Goal: Task Accomplishment & Management: Use online tool/utility

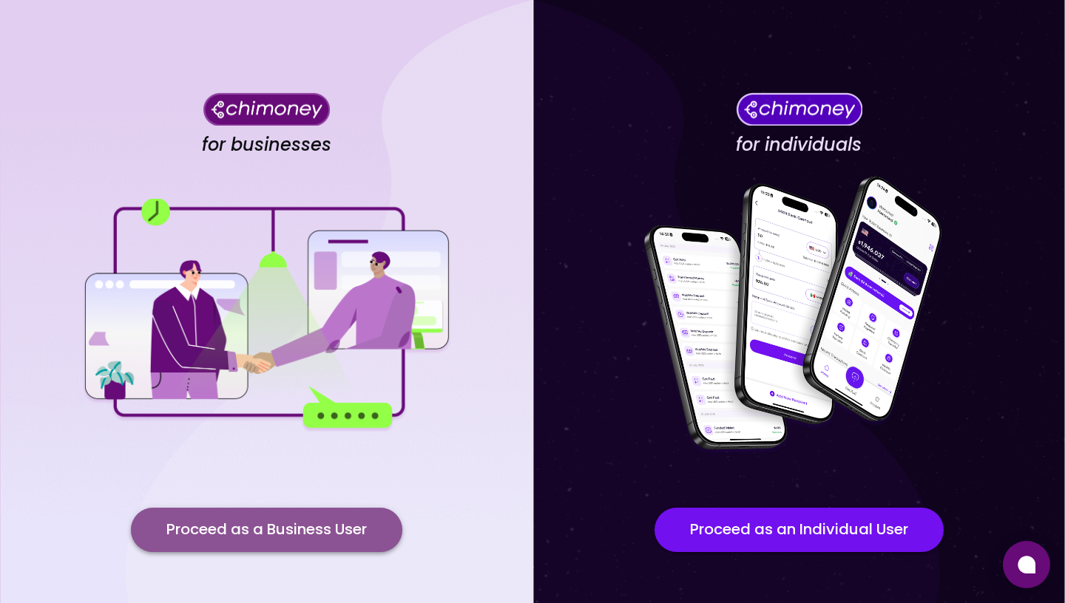
click at [327, 526] on button "Proceed as a Business User" at bounding box center [266, 530] width 271 height 44
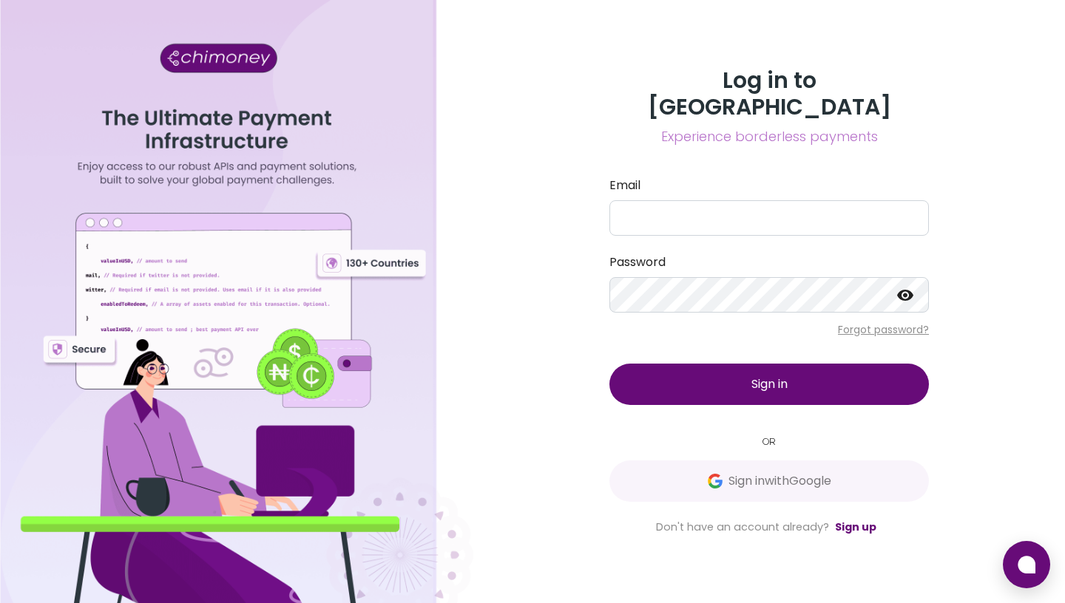
type input "[EMAIL_ADDRESS][DOMAIN_NAME]"
click at [773, 384] on button "Sign in" at bounding box center [768, 384] width 319 height 41
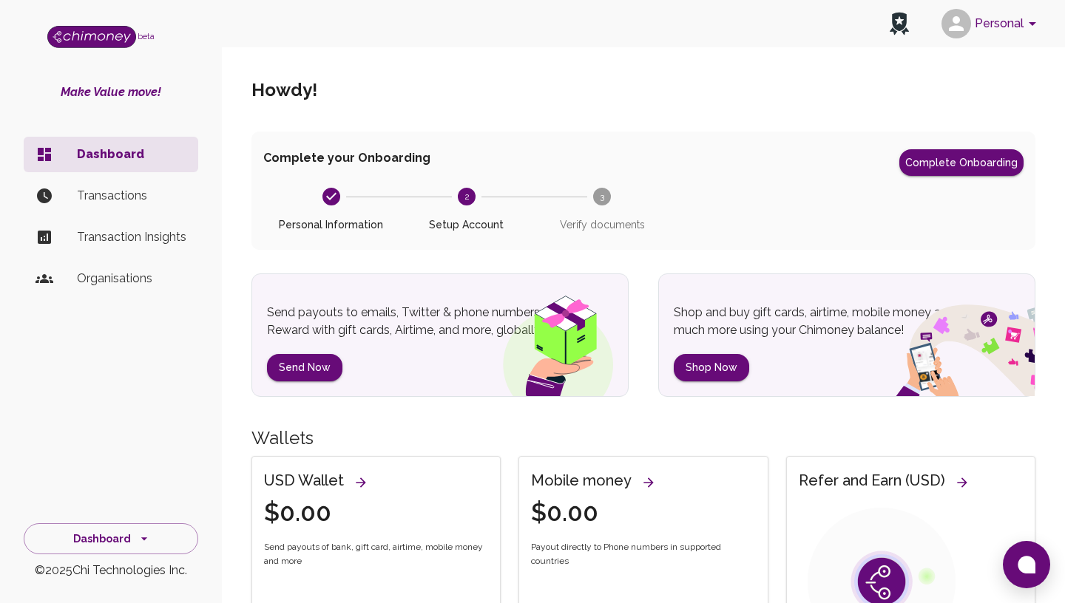
click at [121, 204] on p "Transactions" at bounding box center [131, 196] width 109 height 18
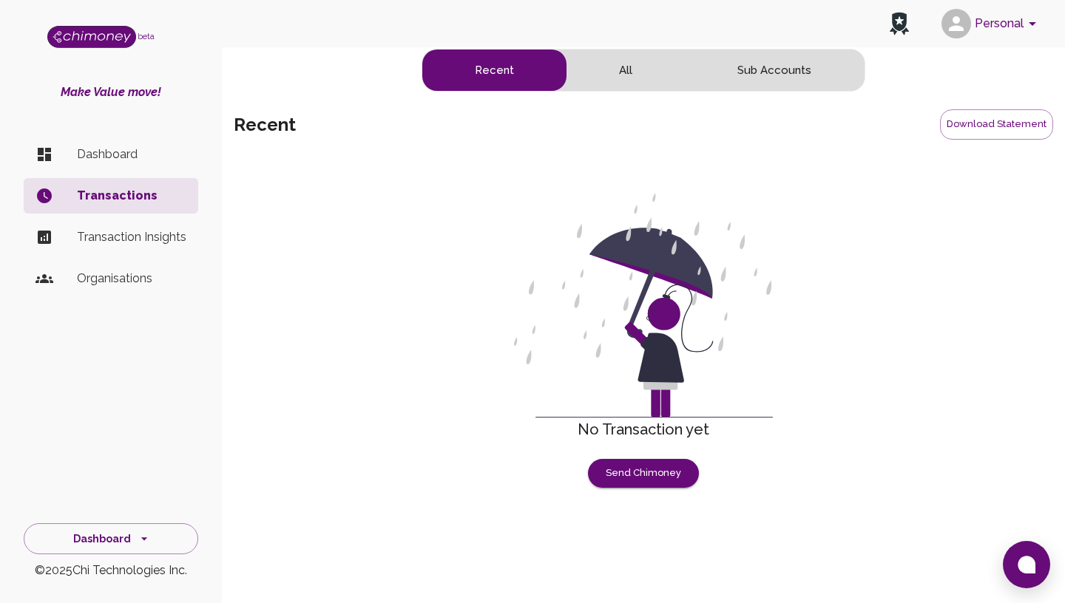
click at [136, 242] on p "Transaction Insights" at bounding box center [131, 237] width 109 height 18
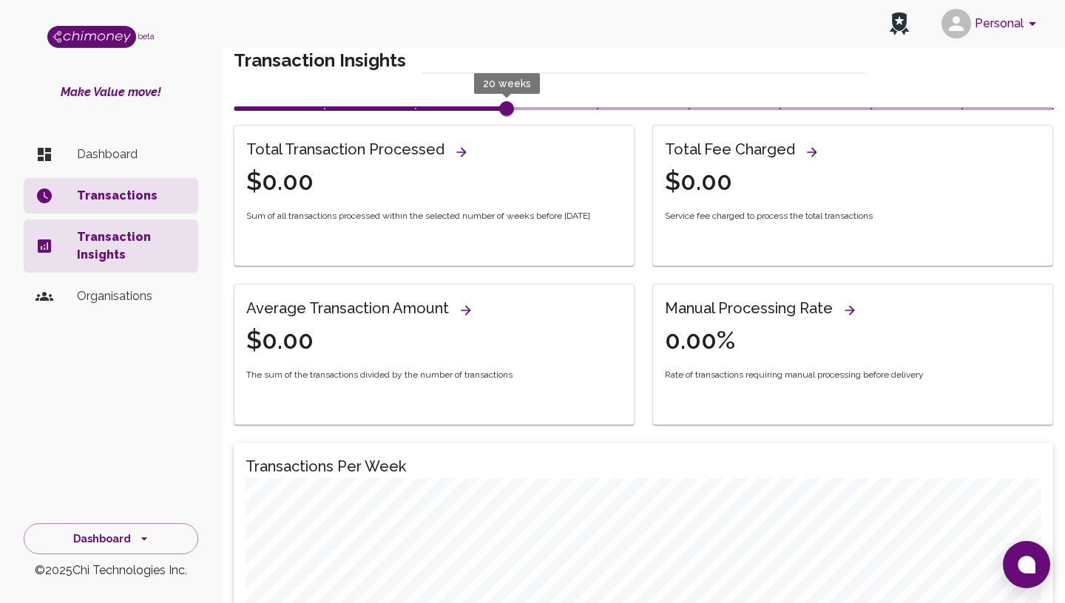
click at [475, 301] on div "Average Transaction Amount $0.00" at bounding box center [424, 318] width 393 height 78
click at [464, 311] on icon "View all wallets and manage thresholds" at bounding box center [465, 310] width 15 height 15
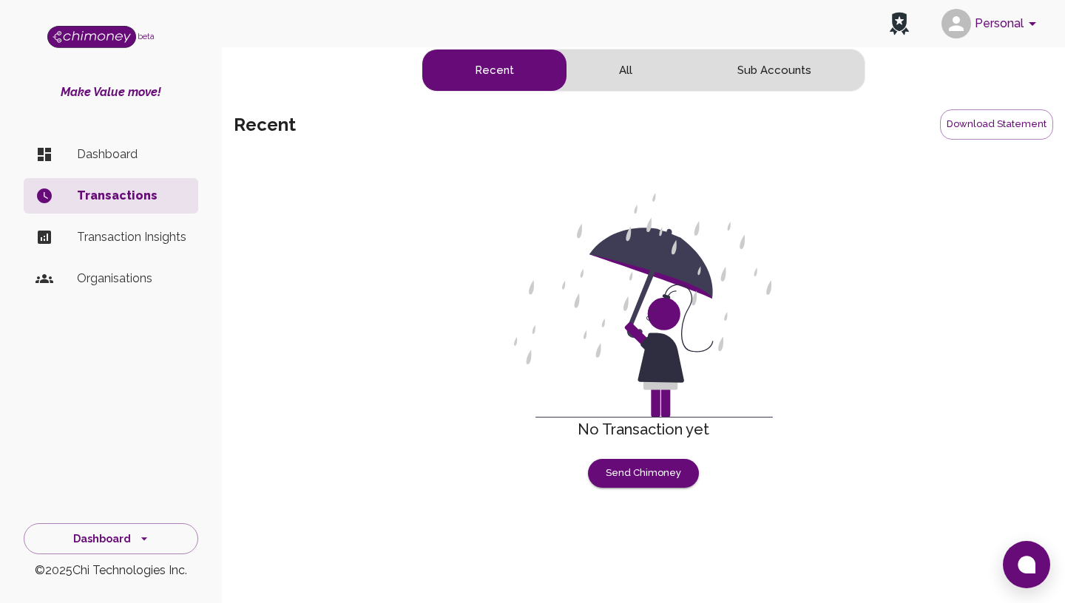
click at [130, 159] on p "Dashboard" at bounding box center [131, 155] width 109 height 18
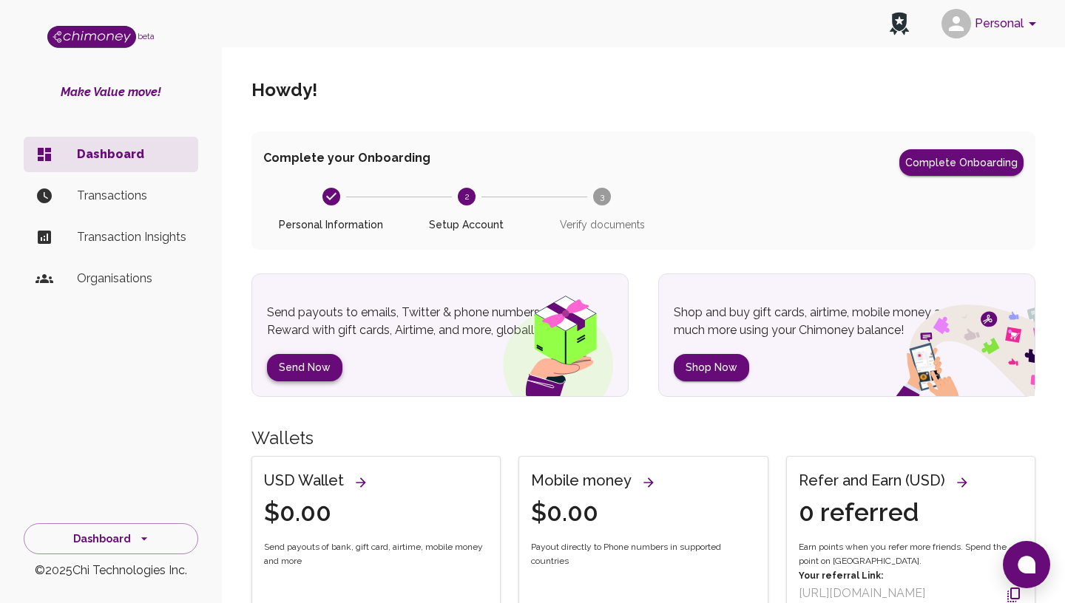
click at [315, 364] on button "Send Now" at bounding box center [304, 367] width 75 height 27
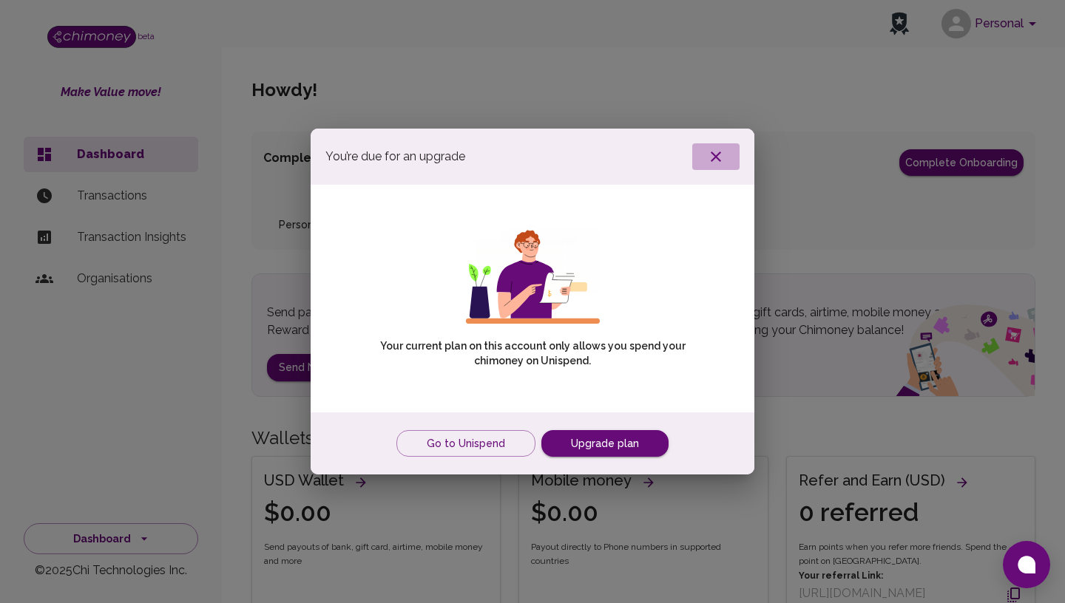
click at [712, 155] on icon "button" at bounding box center [716, 157] width 18 height 18
